Goal: Information Seeking & Learning: Compare options

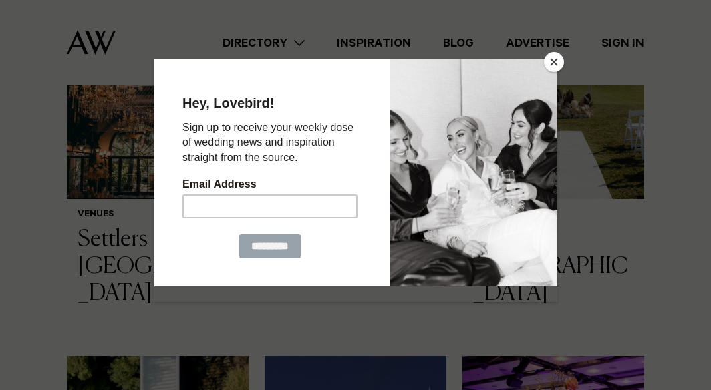
scroll to position [891, 0]
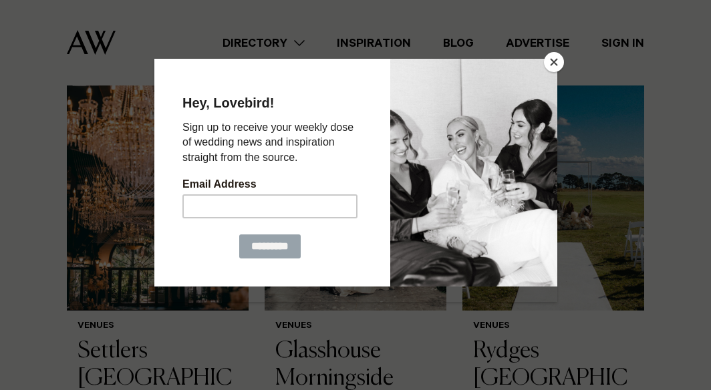
click at [556, 60] on button "Close" at bounding box center [554, 62] width 20 height 20
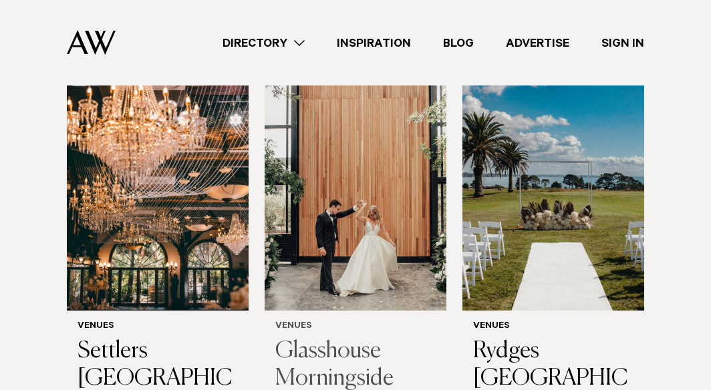
click at [367, 214] on img at bounding box center [356, 189] width 182 height 244
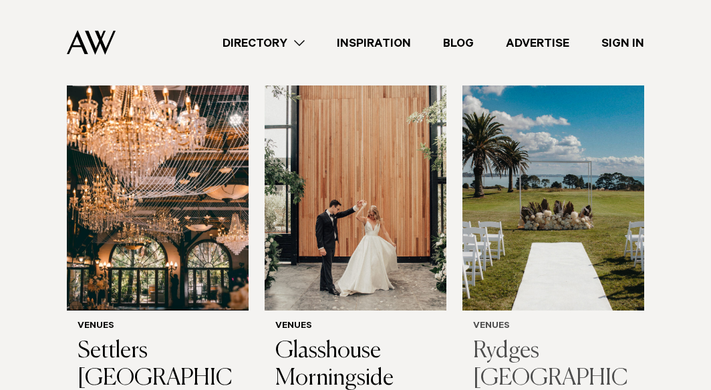
click at [529, 217] on img at bounding box center [554, 189] width 182 height 244
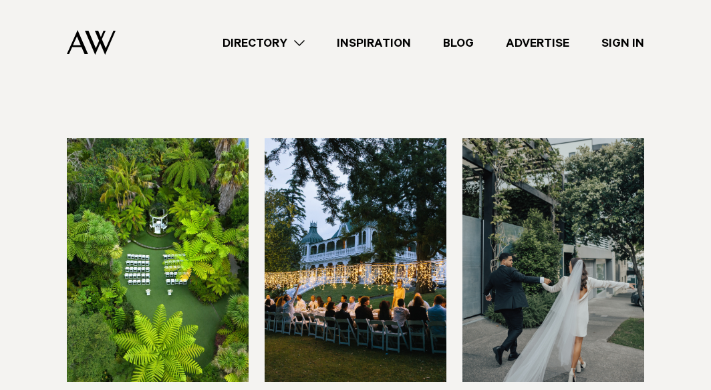
scroll to position [557, 0]
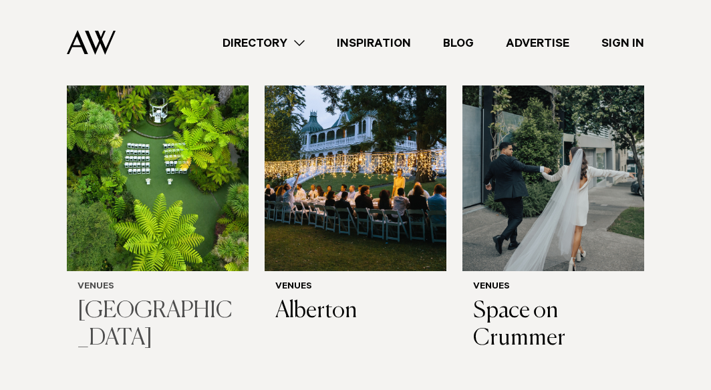
click at [207, 176] on img at bounding box center [158, 149] width 182 height 244
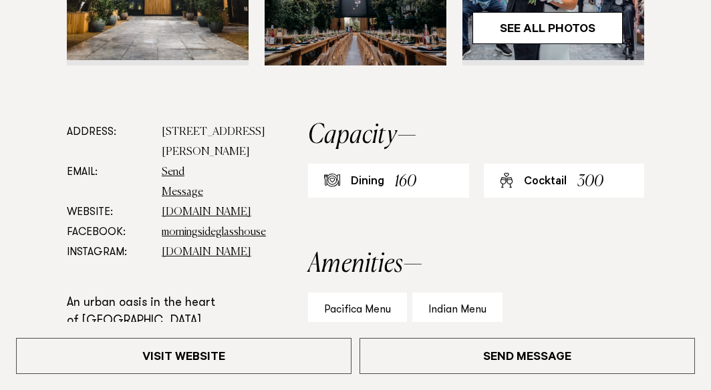
scroll to position [334, 0]
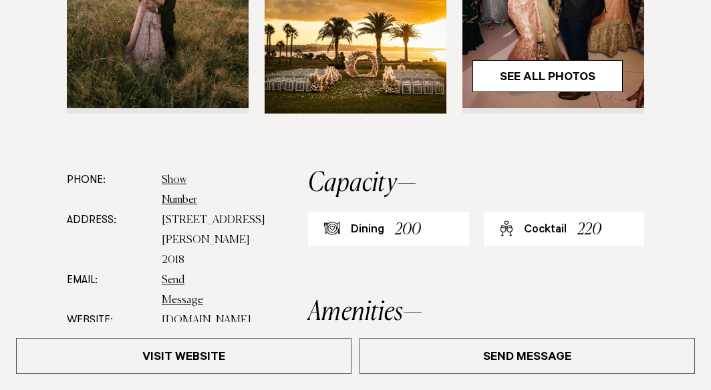
scroll to position [668, 0]
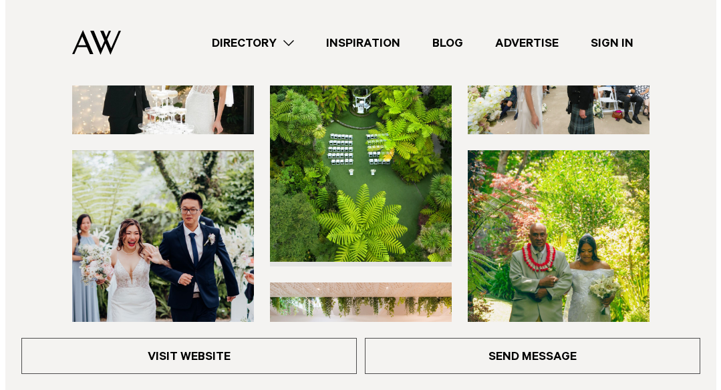
scroll to position [334, 0]
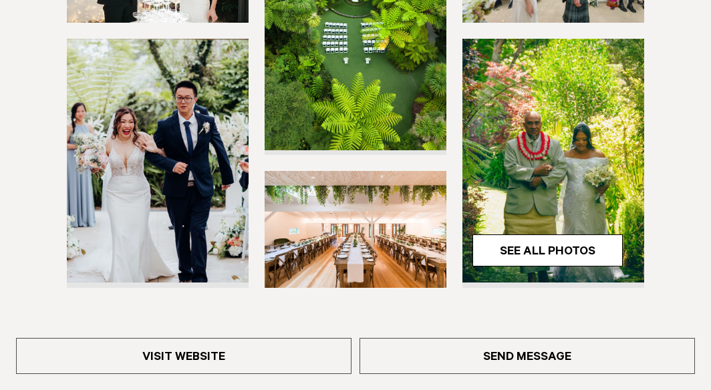
click at [551, 158] on img at bounding box center [554, 161] width 182 height 244
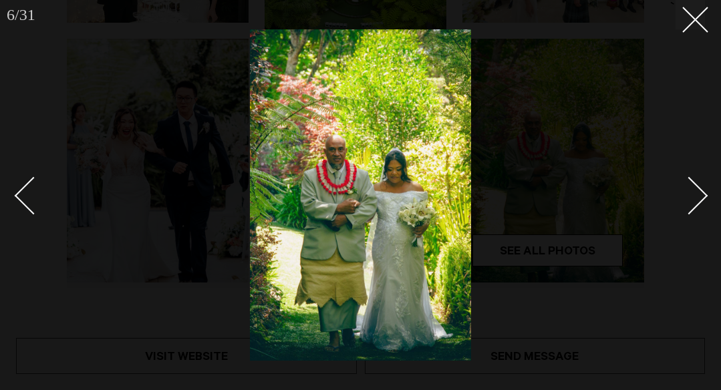
click at [695, 203] on div "Next slide" at bounding box center [689, 196] width 38 height 38
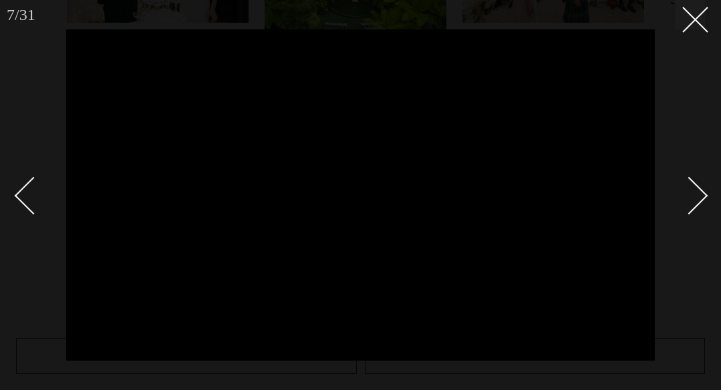
click at [667, 126] on div at bounding box center [360, 195] width 721 height 390
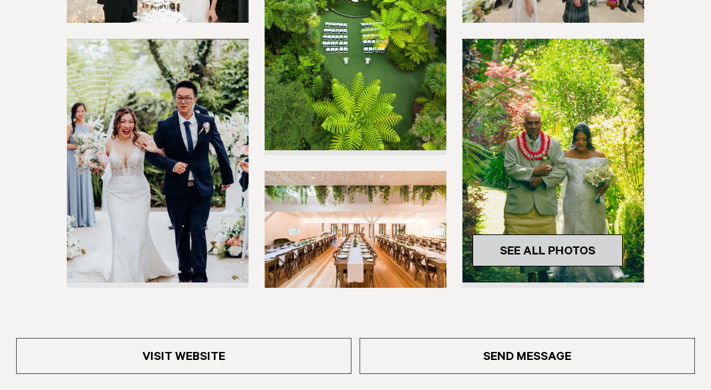
click at [517, 257] on link "See All Photos" at bounding box center [548, 251] width 150 height 32
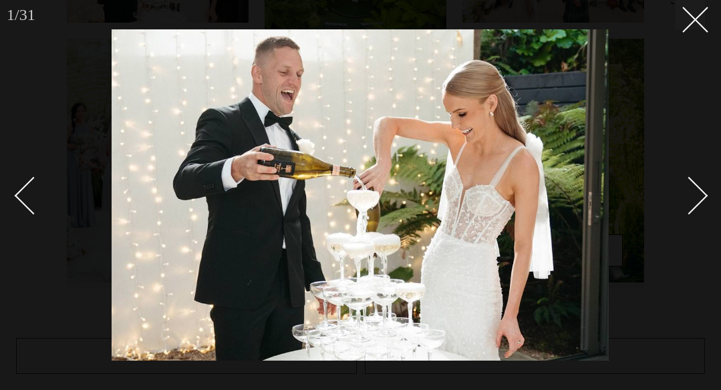
click at [697, 184] on link at bounding box center [681, 195] width 47 height 67
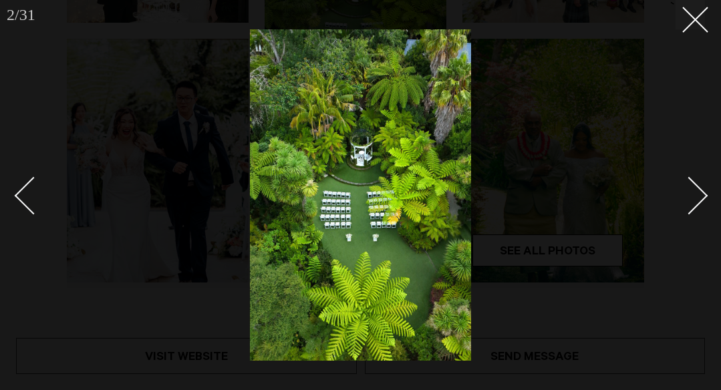
click at [697, 184] on link at bounding box center [681, 195] width 47 height 67
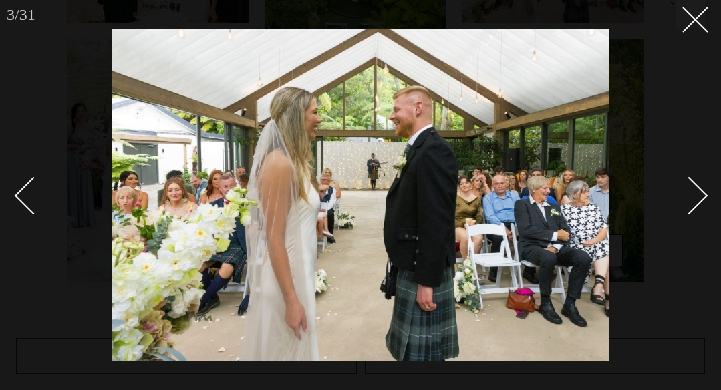
click at [697, 184] on link at bounding box center [681, 195] width 47 height 67
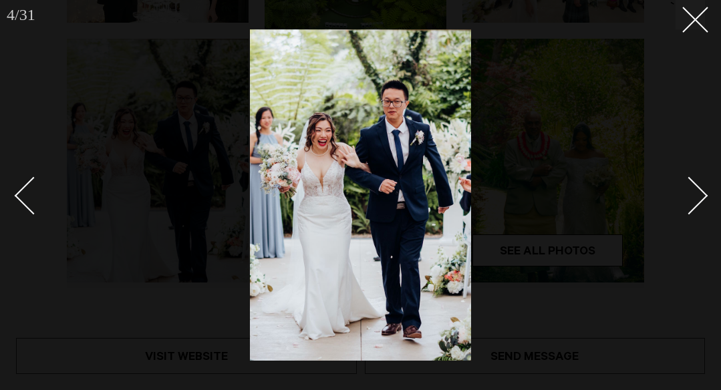
click at [697, 184] on link at bounding box center [681, 195] width 47 height 67
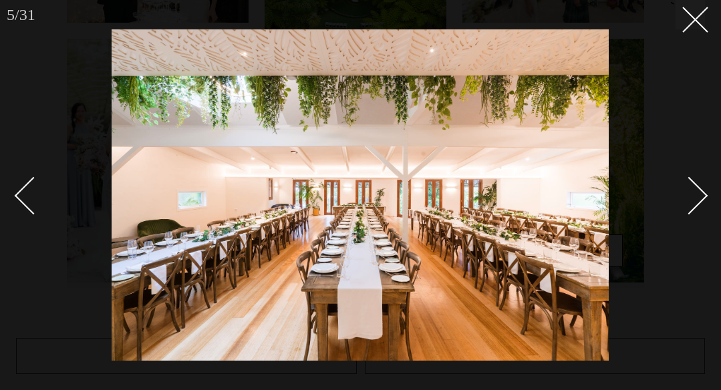
click at [697, 184] on link at bounding box center [681, 195] width 47 height 67
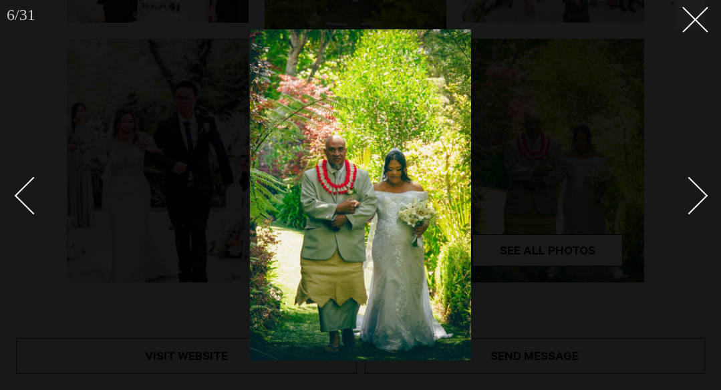
click at [697, 184] on link at bounding box center [681, 195] width 47 height 67
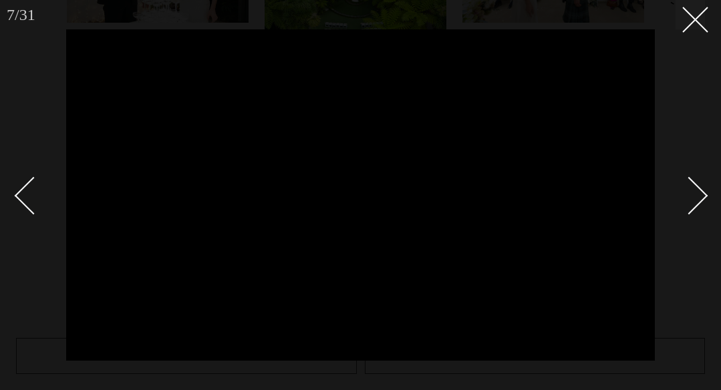
click at [688, 191] on div "Next slide" at bounding box center [689, 196] width 38 height 38
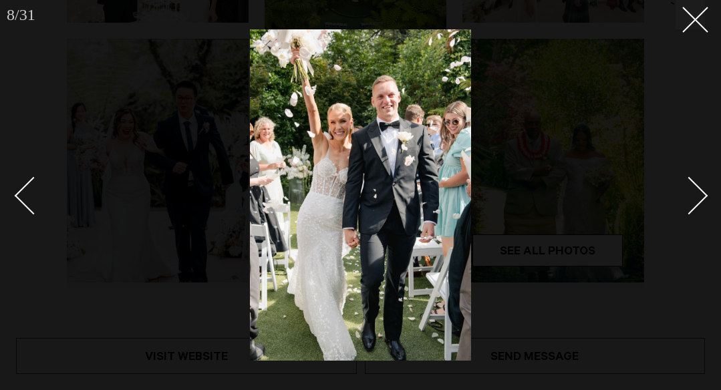
click at [691, 191] on div "Next slide" at bounding box center [689, 196] width 38 height 38
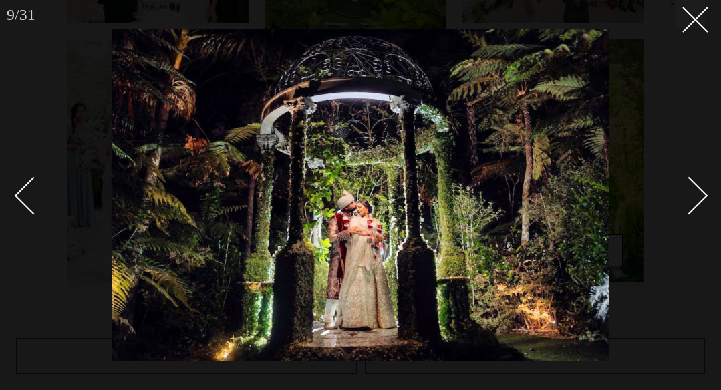
click at [691, 191] on div "Next slide" at bounding box center [689, 196] width 38 height 38
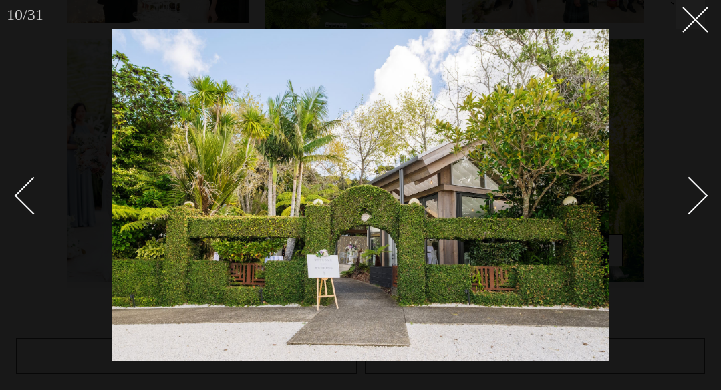
click at [691, 191] on div "Next slide" at bounding box center [689, 196] width 38 height 38
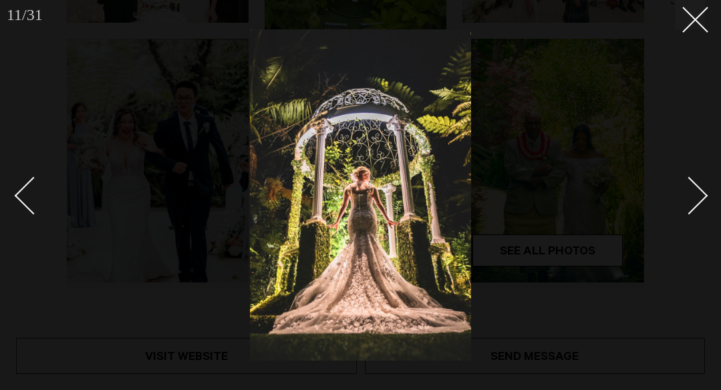
click at [691, 191] on div "Next slide" at bounding box center [689, 196] width 38 height 38
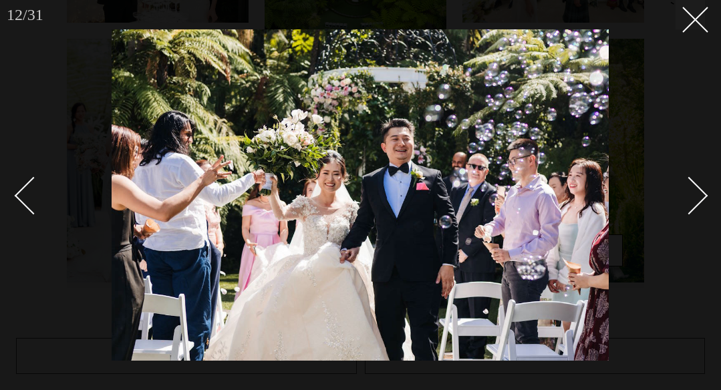
click at [690, 191] on div "Next slide" at bounding box center [689, 196] width 38 height 38
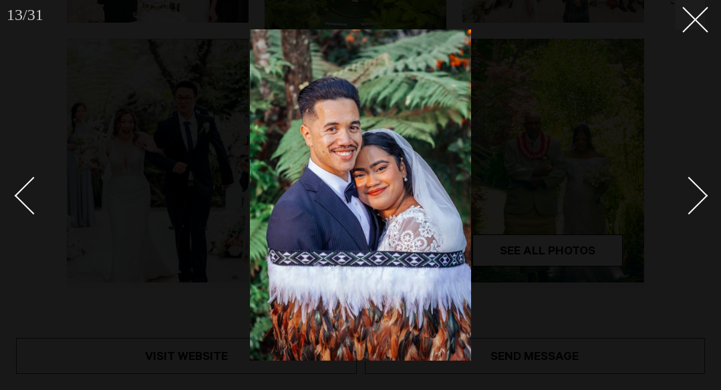
click at [688, 189] on div "Next slide" at bounding box center [689, 196] width 38 height 38
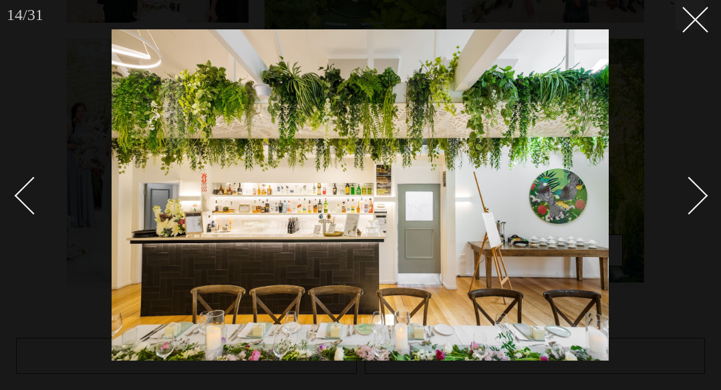
click at [688, 189] on div "Next slide" at bounding box center [689, 196] width 38 height 38
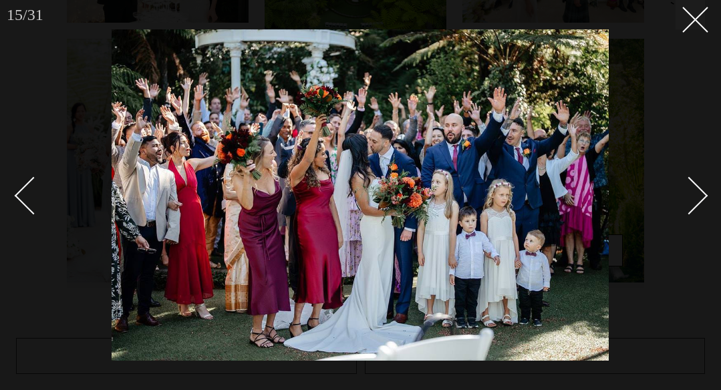
click at [679, 183] on link at bounding box center [681, 195] width 47 height 67
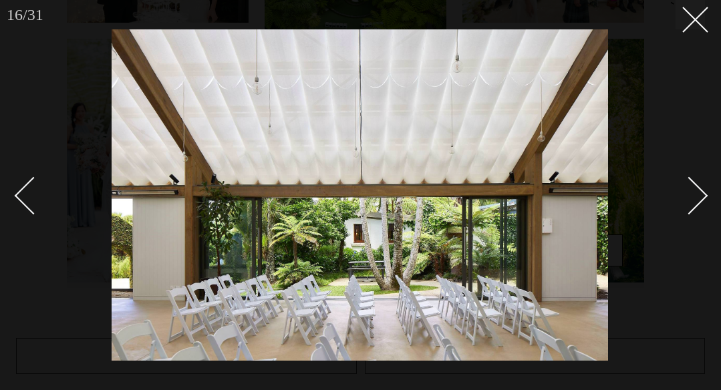
click at [686, 183] on div "Next slide" at bounding box center [689, 196] width 38 height 38
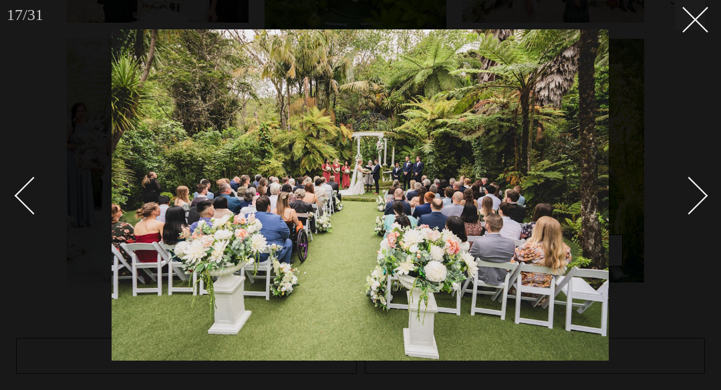
click at [686, 183] on div "Next slide" at bounding box center [689, 196] width 38 height 38
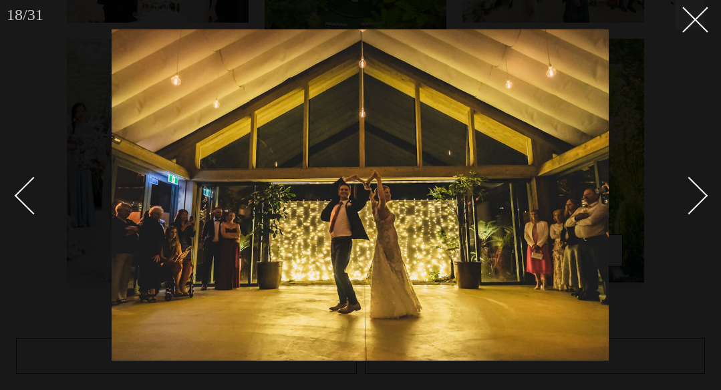
click at [686, 183] on div "Next slide" at bounding box center [689, 196] width 38 height 38
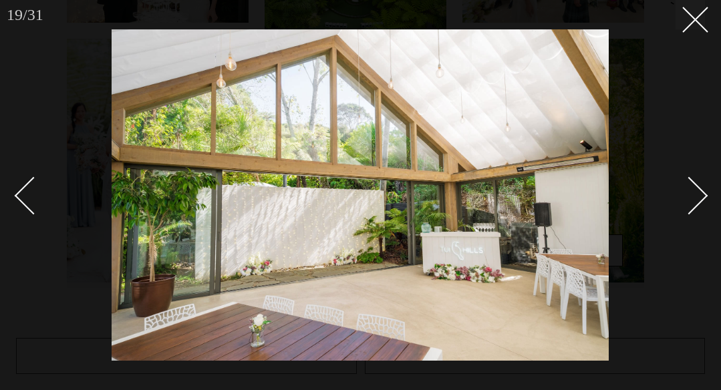
click at [686, 183] on div "Next slide" at bounding box center [689, 196] width 38 height 38
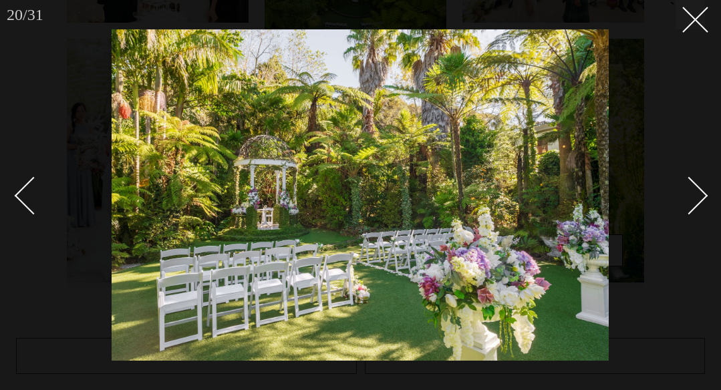
click at [686, 183] on div "Next slide" at bounding box center [689, 196] width 38 height 38
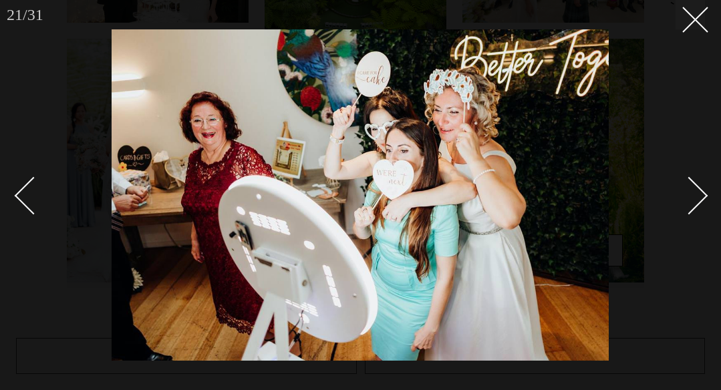
click at [686, 183] on div "Next slide" at bounding box center [689, 196] width 38 height 38
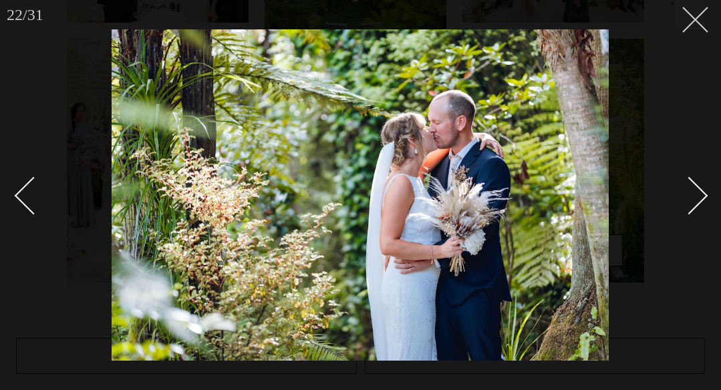
click at [688, 9] on icon at bounding box center [690, 15] width 16 height 16
